Goal: Task Accomplishment & Management: Manage account settings

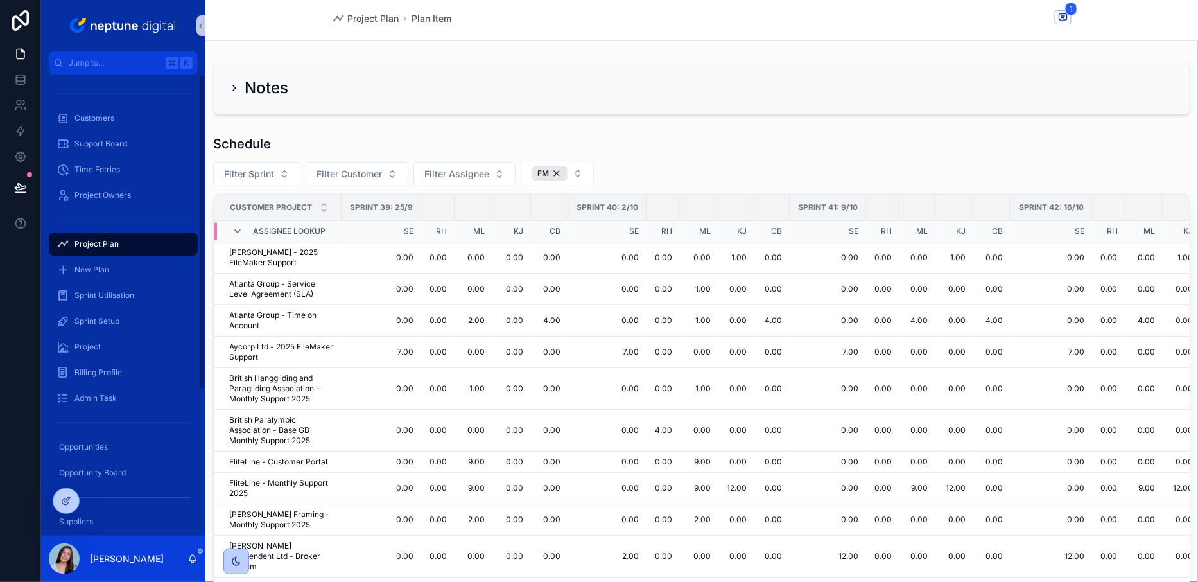
scroll to position [422, 0]
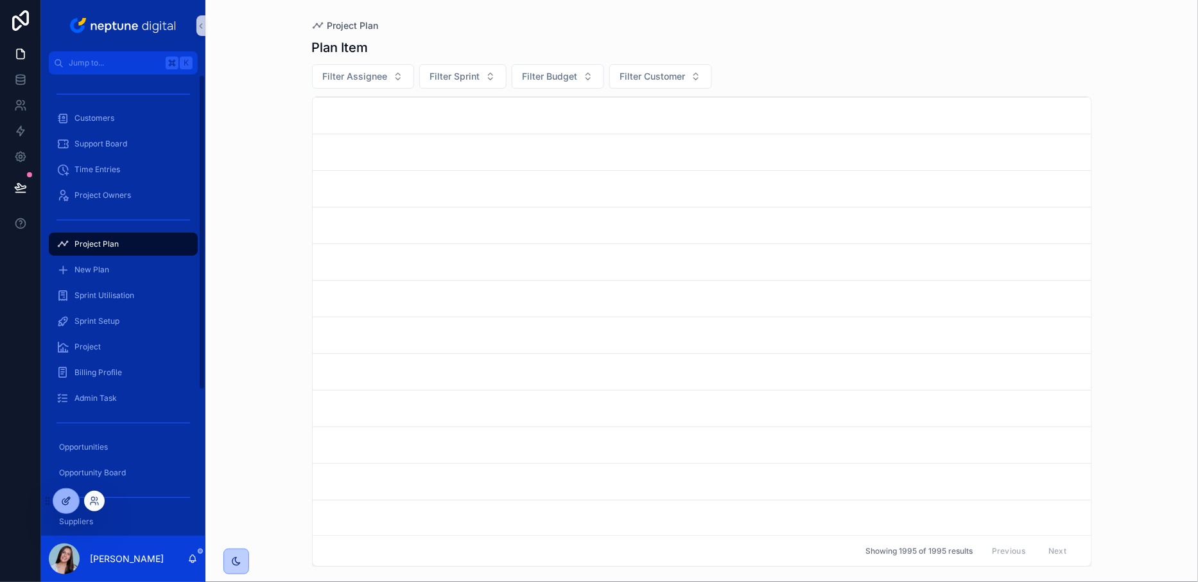
click at [61, 504] on icon at bounding box center [66, 501] width 10 height 10
click at [161, 560] on p "[PERSON_NAME]" at bounding box center [127, 558] width 74 height 13
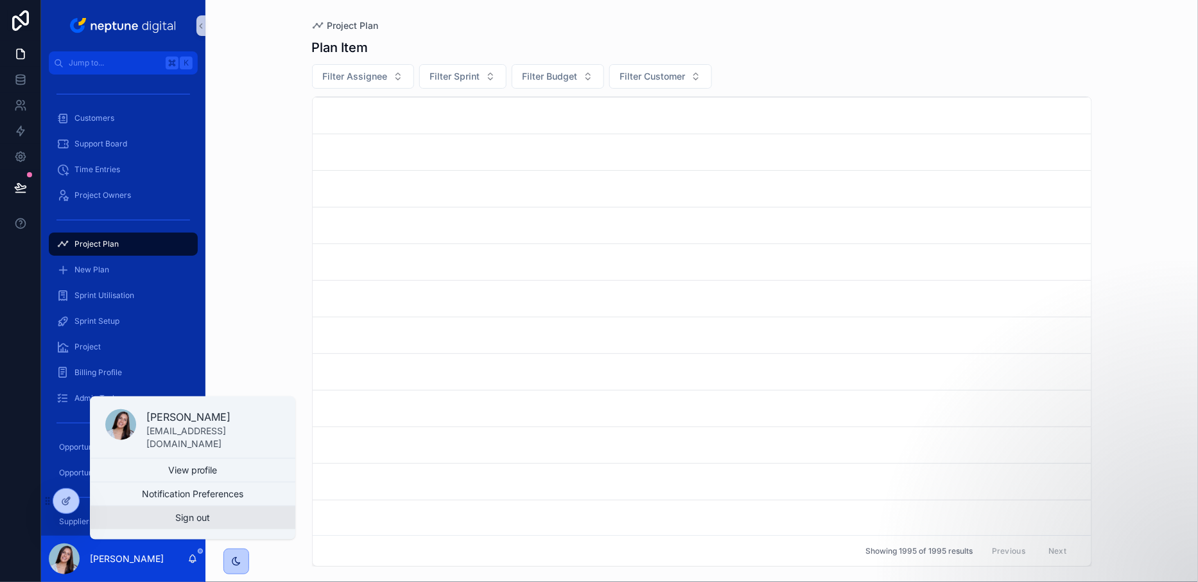
click at [193, 520] on button "Sign out" at bounding box center [192, 517] width 205 height 23
